Goal: Information Seeking & Learning: Learn about a topic

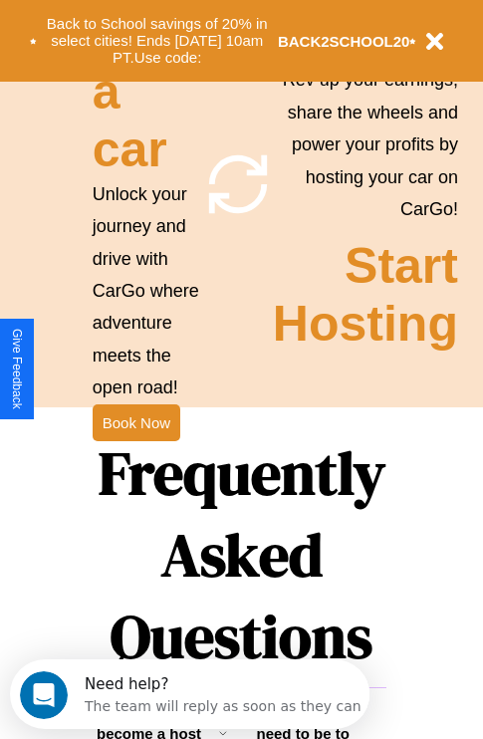
scroll to position [2414, 0]
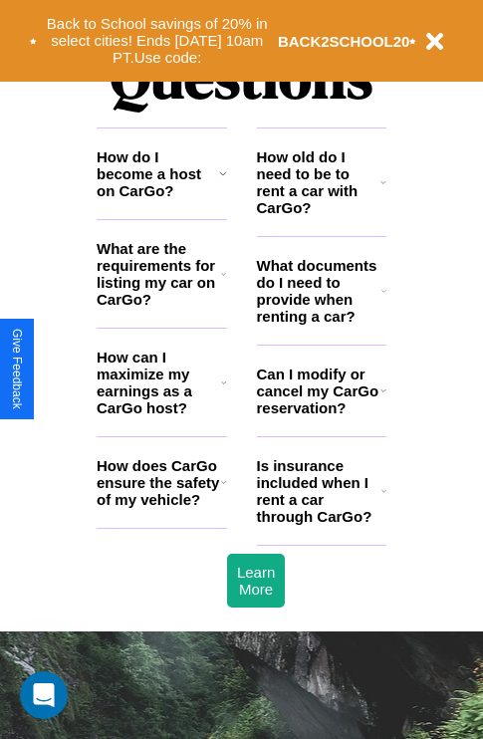
click at [161, 508] on h3 "How does CarGo ensure the safety of my vehicle?" at bounding box center [159, 482] width 125 height 51
click at [223, 282] on icon at bounding box center [223, 274] width 5 height 16
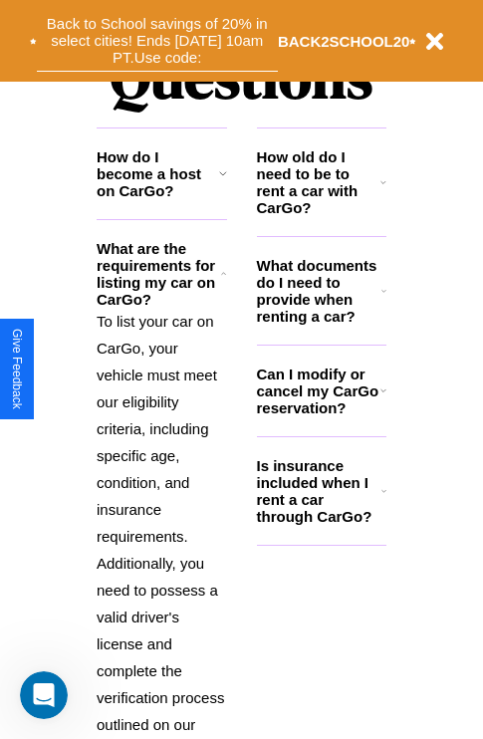
click at [156, 41] on button "Back to School savings of 20% in select cities! Ends [DATE] 10am PT. Use code:" at bounding box center [157, 41] width 241 height 62
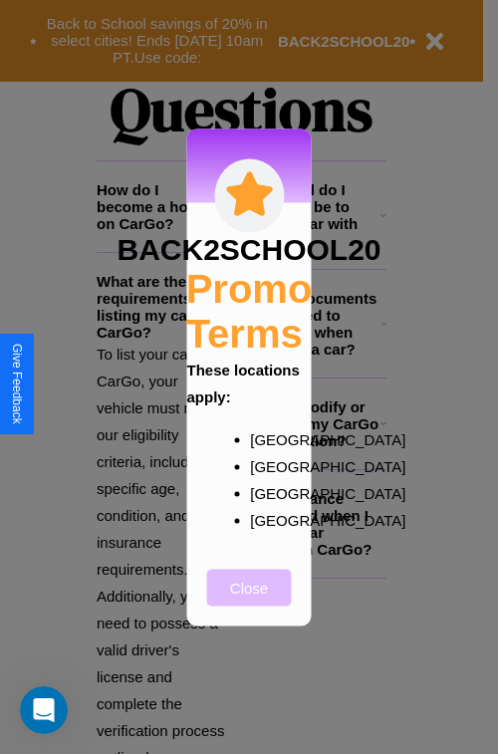
click at [249, 601] on button "Close" at bounding box center [249, 587] width 85 height 37
